Goal: Ask a question

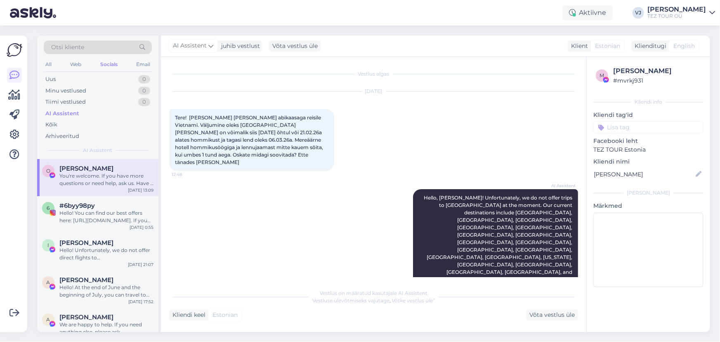
click at [217, 243] on div "AI Assistent Hello, Olga! Unfortunately, we do not offer trips to Vietnam at th…" at bounding box center [373, 305] width 409 height 250
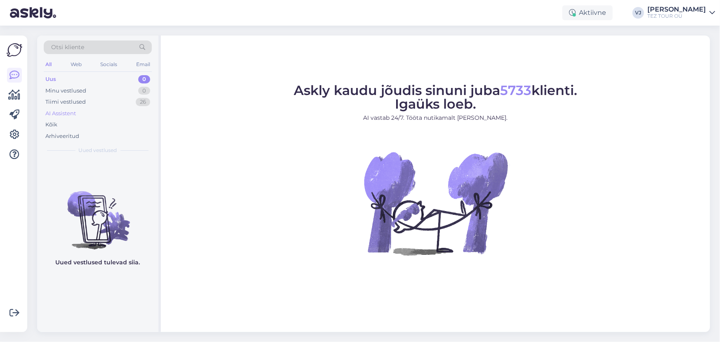
click at [95, 114] on div "AI Assistent" at bounding box center [98, 114] width 108 height 12
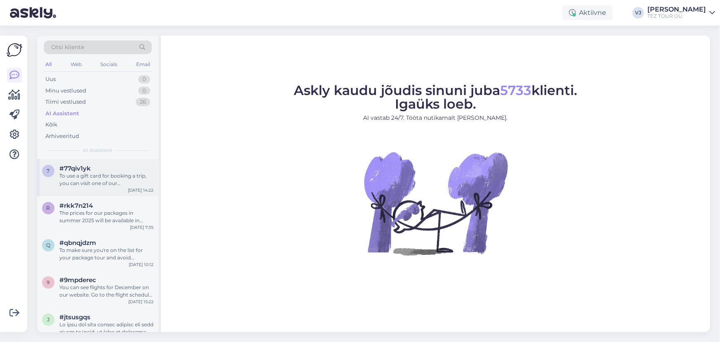
click at [108, 174] on div "To use a gift card for booking a trip, you can visit one of our representative …" at bounding box center [106, 179] width 94 height 15
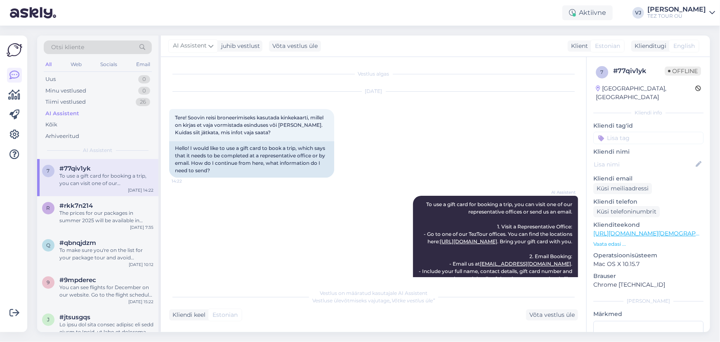
scroll to position [121, 0]
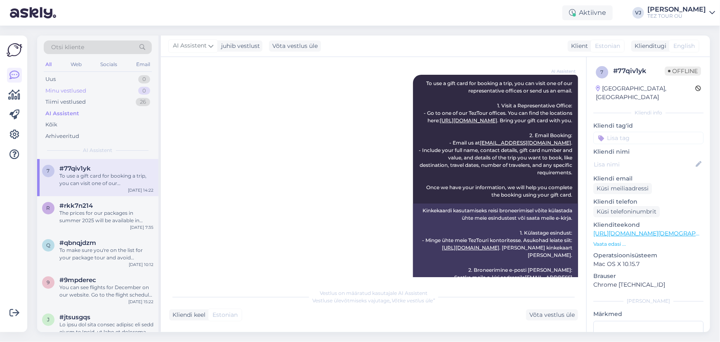
click at [97, 89] on div "Minu vestlused 0" at bounding box center [98, 91] width 108 height 12
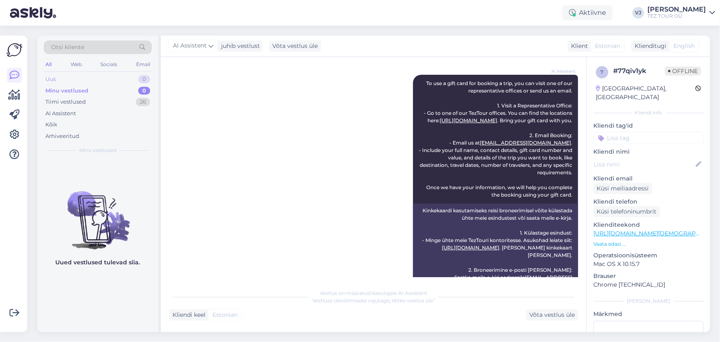
click at [99, 77] on div "Uus 0" at bounding box center [98, 79] width 108 height 12
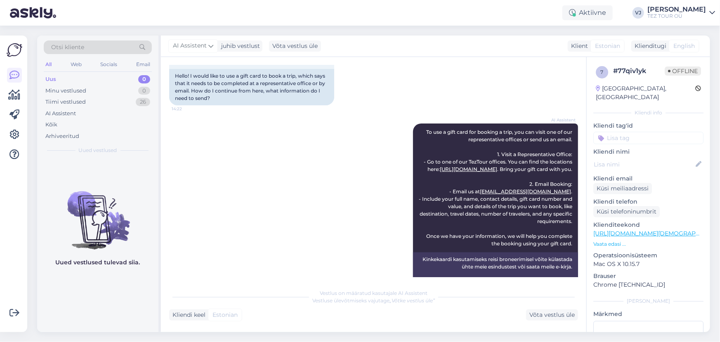
scroll to position [0, 0]
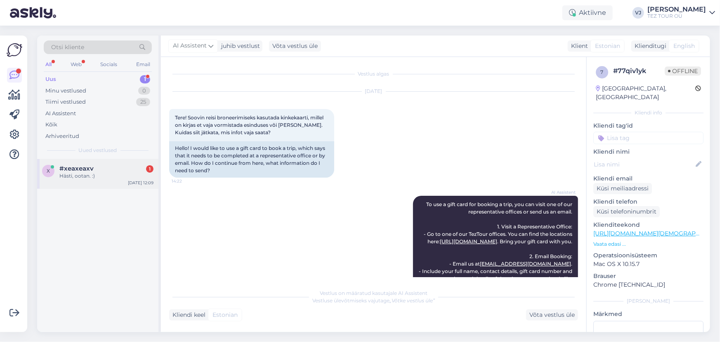
click at [118, 163] on div "x #xeaxeaxv 1 Hästi, ootan. :) Sep 19 12:09" at bounding box center [97, 174] width 121 height 30
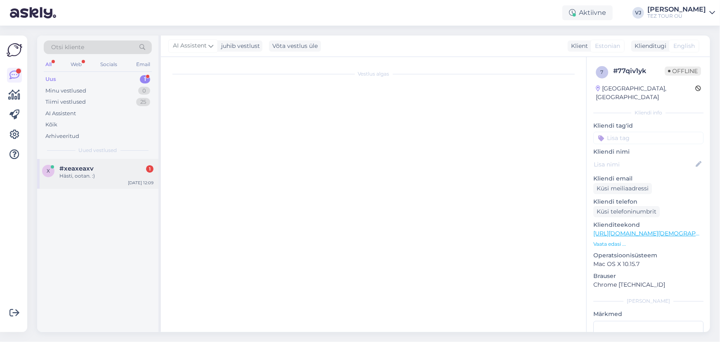
scroll to position [51, 0]
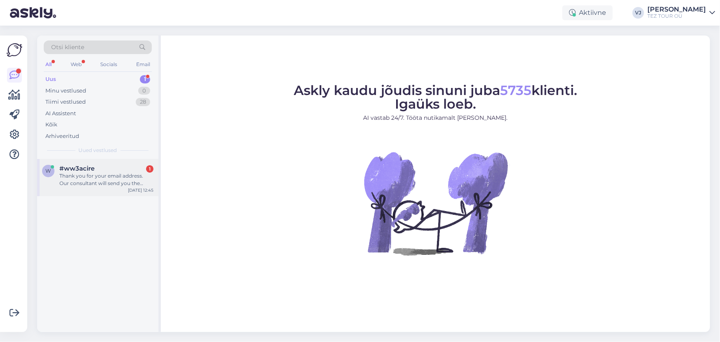
click at [121, 180] on div "Thank you for your email address. Our consultant will send you the offers for y…" at bounding box center [106, 179] width 94 height 15
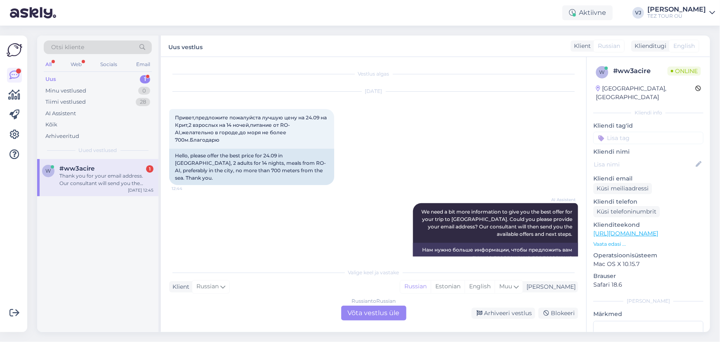
click at [88, 82] on div "Uus 1" at bounding box center [98, 79] width 108 height 12
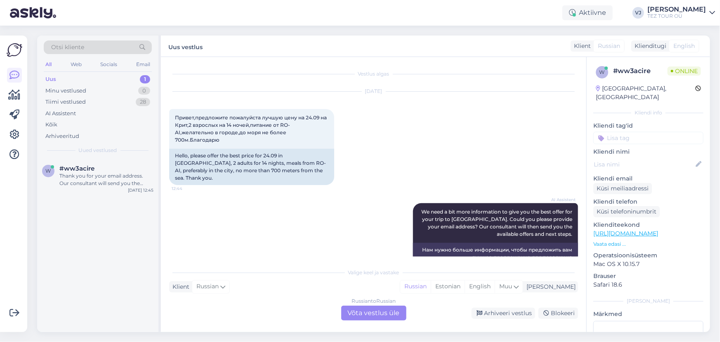
click at [91, 79] on div "Uus 1" at bounding box center [98, 79] width 108 height 12
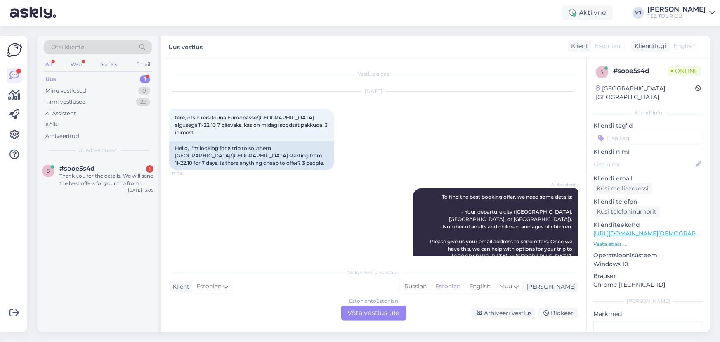
click at [96, 76] on div "Uus 1" at bounding box center [98, 79] width 108 height 12
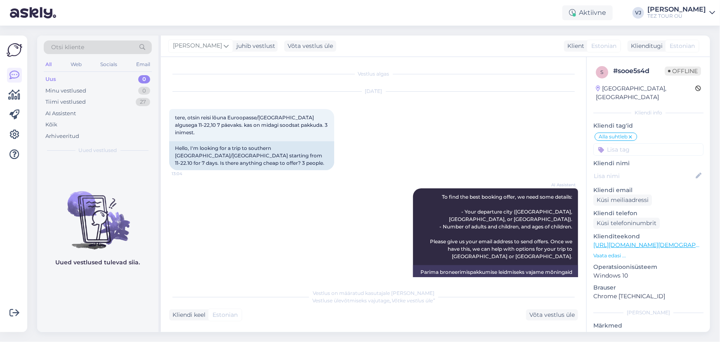
scroll to position [285, 0]
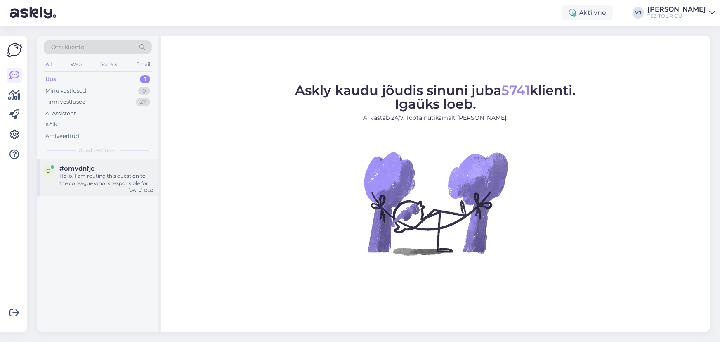
click at [107, 181] on div "Hello, I am routing this question to the colleague who is responsible for this …" at bounding box center [106, 179] width 94 height 15
click at [76, 74] on div "Uus 1" at bounding box center [98, 79] width 108 height 12
click at [128, 174] on div "Hello, I am routing this question to the colleague who is responsible for this …" at bounding box center [106, 179] width 94 height 15
